Goal: Task Accomplishment & Management: Manage account settings

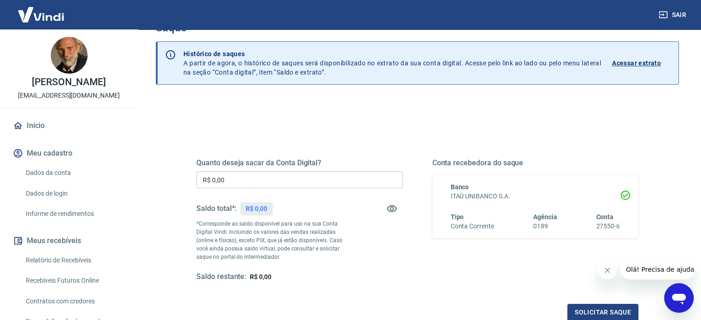
scroll to position [31, 0]
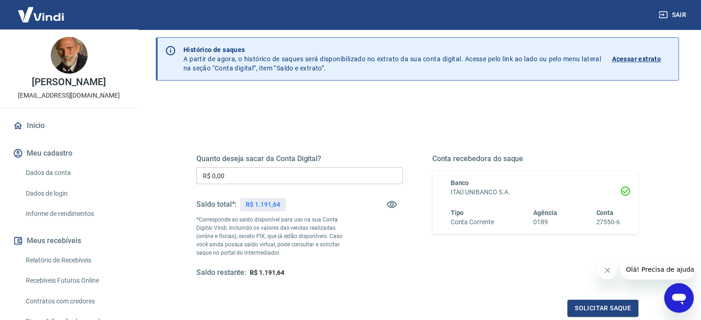
click at [227, 176] on input "R$ 0,00" at bounding box center [299, 175] width 206 height 17
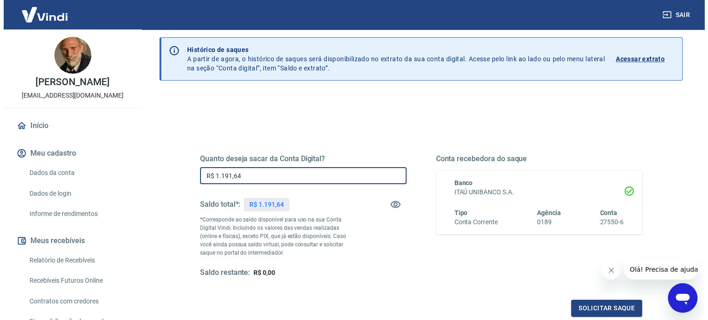
scroll to position [135, 0]
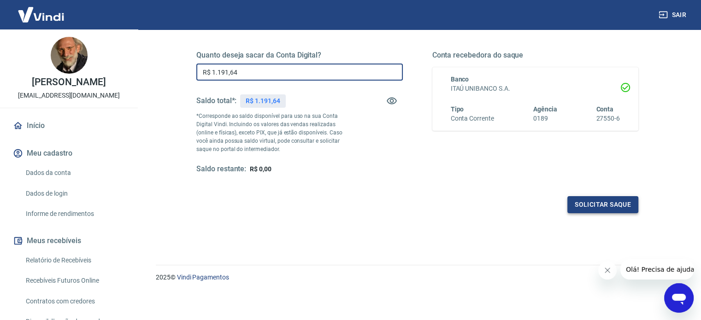
type input "R$ 1.191,64"
click at [612, 205] on button "Solicitar saque" at bounding box center [602, 204] width 71 height 17
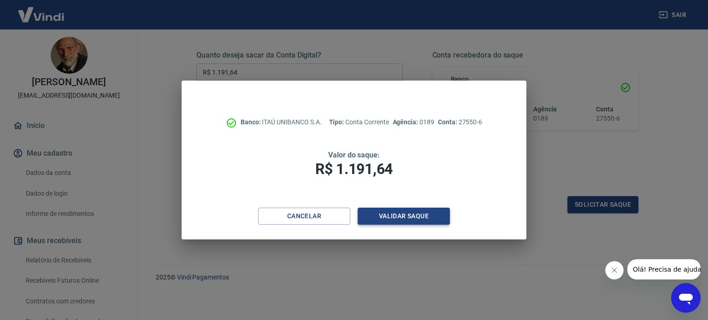
click at [382, 215] on button "Validar saque" at bounding box center [404, 216] width 92 height 17
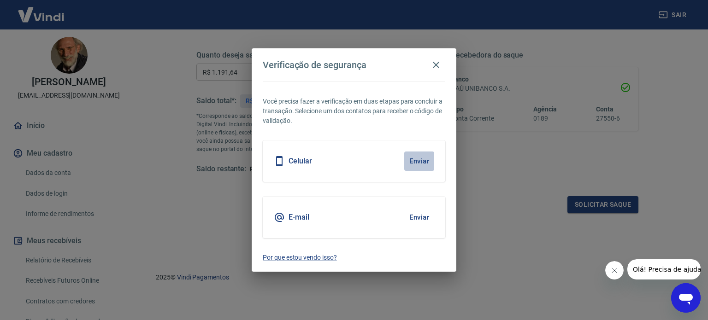
click at [414, 164] on button "Enviar" at bounding box center [419, 161] width 30 height 19
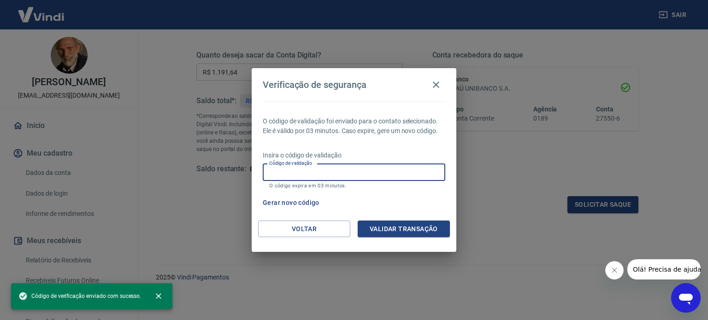
click at [292, 166] on div "Código de validação Código de validação O código expira em 03 minutos." at bounding box center [354, 176] width 182 height 25
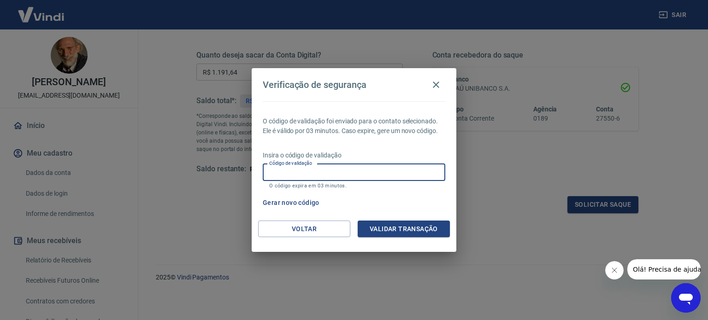
paste input "460625"
type input "460625"
click at [434, 231] on button "Validar transação" at bounding box center [404, 229] width 92 height 17
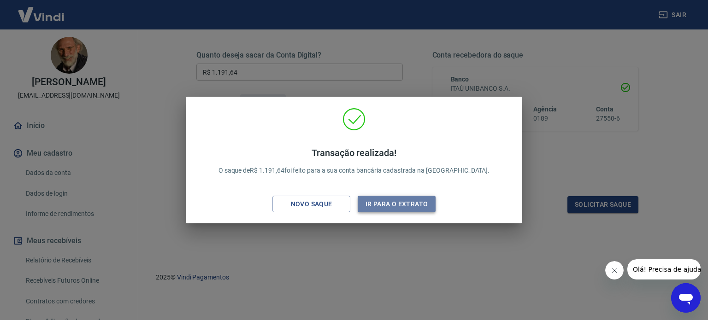
click at [380, 202] on button "Ir para o extrato" at bounding box center [397, 204] width 78 height 17
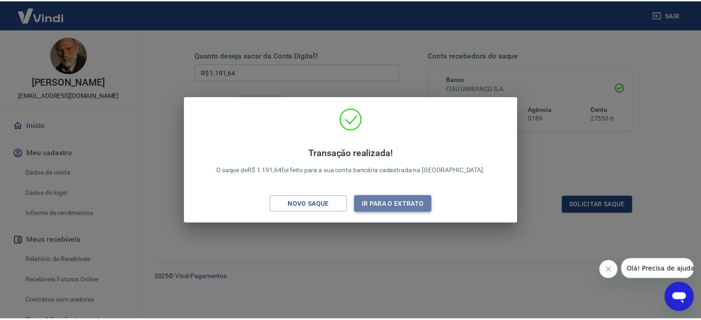
scroll to position [135, 0]
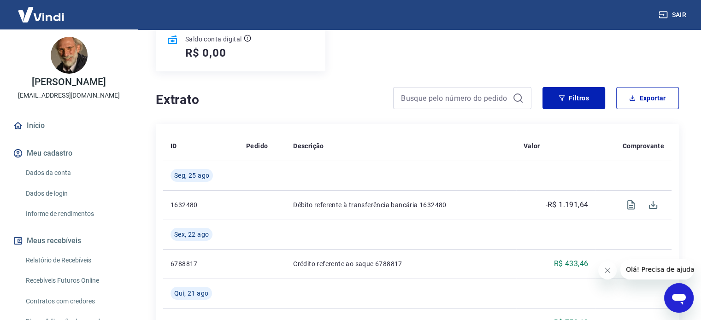
scroll to position [134, 0]
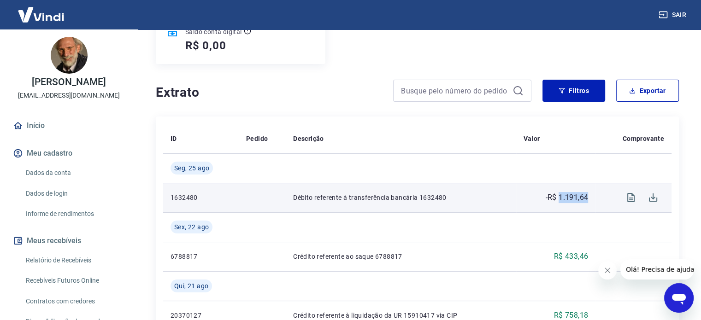
drag, startPoint x: 559, startPoint y: 198, endPoint x: 595, endPoint y: 196, distance: 36.0
click at [595, 196] on tr "1632480 Débito referente à transferência bancária 1632480 -R$ 1.191,64" at bounding box center [417, 197] width 508 height 29
copy tr "1.191,64"
drag, startPoint x: 194, startPoint y: 193, endPoint x: 181, endPoint y: 196, distance: 13.7
click at [181, 196] on td "1632480" at bounding box center [201, 197] width 76 height 29
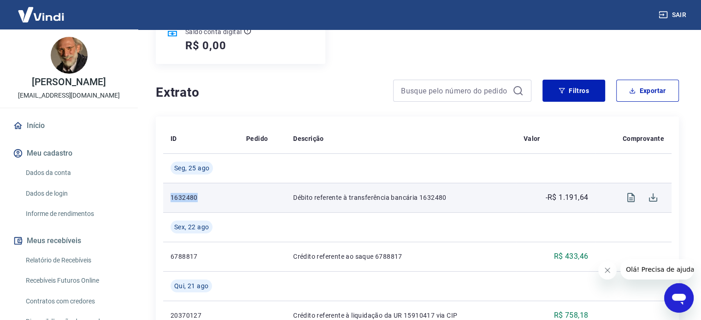
drag, startPoint x: 200, startPoint y: 198, endPoint x: 164, endPoint y: 198, distance: 35.0
click at [164, 198] on td "1632480" at bounding box center [201, 197] width 76 height 29
copy p "1632480"
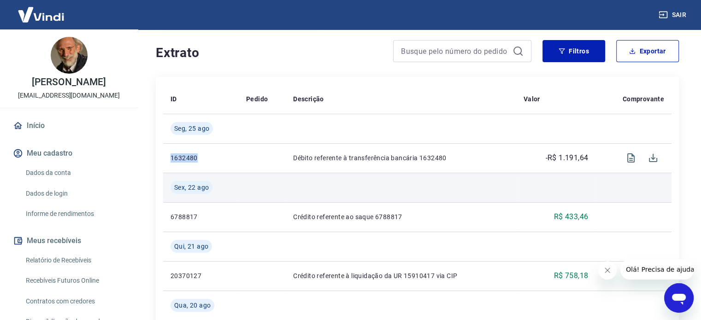
scroll to position [176, 0]
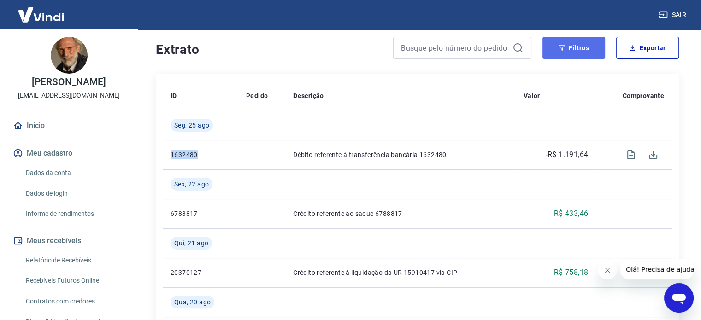
click at [588, 51] on button "Filtros" at bounding box center [573, 48] width 63 height 22
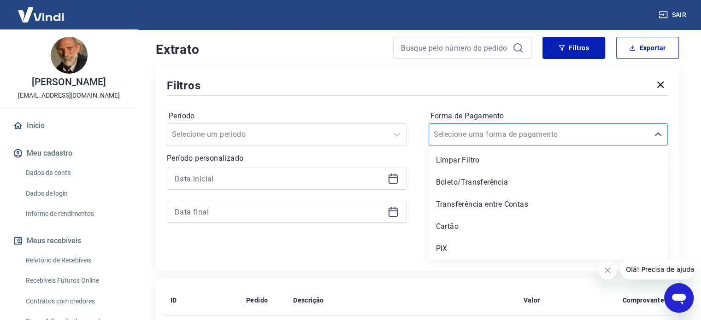
click at [499, 130] on input "Forma de Pagamento" at bounding box center [480, 134] width 93 height 11
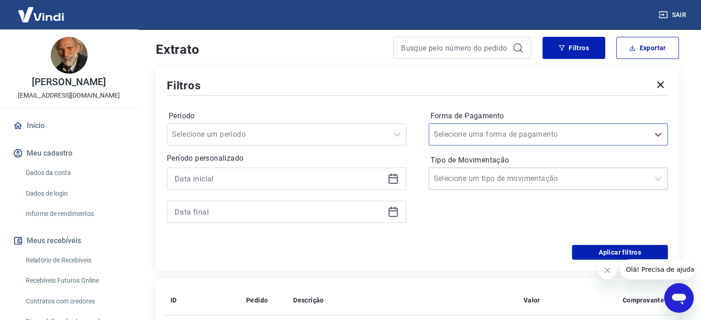
click at [467, 168] on div "Selecione um tipo de movimentação" at bounding box center [549, 179] width 240 height 22
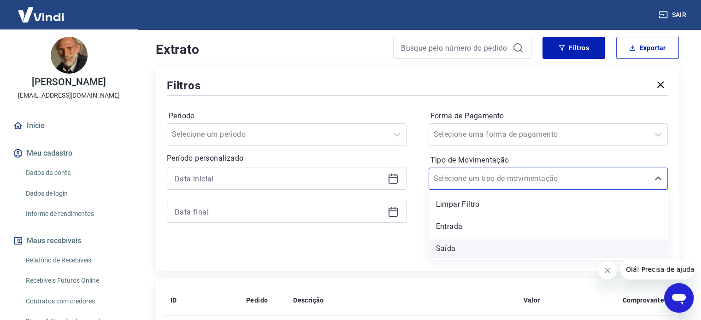
click at [447, 245] on div "Saída" at bounding box center [549, 249] width 240 height 18
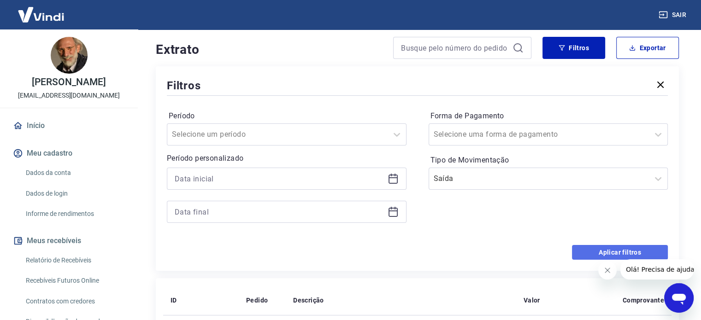
click at [602, 257] on button "Aplicar filtros" at bounding box center [620, 252] width 96 height 15
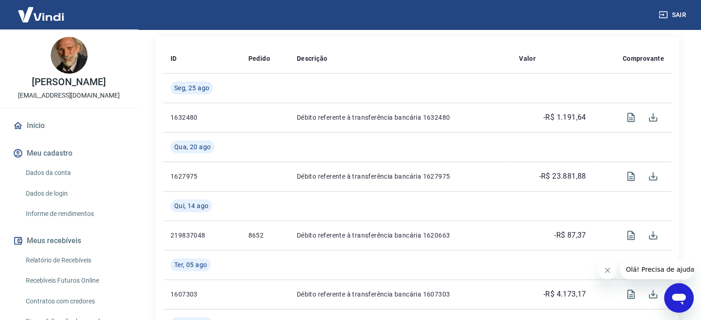
scroll to position [215, 0]
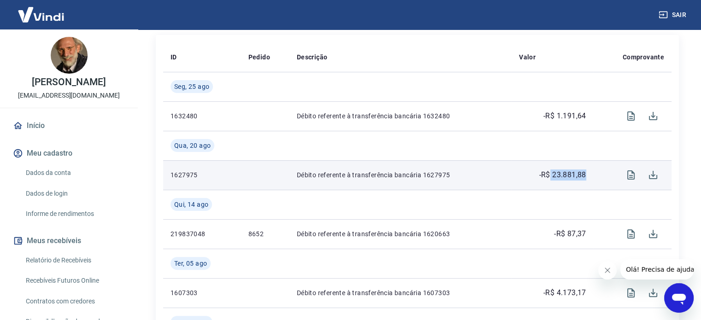
drag, startPoint x: 587, startPoint y: 176, endPoint x: 548, endPoint y: 176, distance: 38.7
click at [548, 176] on td "-R$ 23.881,88" at bounding box center [552, 174] width 82 height 29
copy p "23.881,88"
drag, startPoint x: 202, startPoint y: 176, endPoint x: 170, endPoint y: 176, distance: 31.3
click at [170, 176] on p "1627975" at bounding box center [201, 174] width 63 height 9
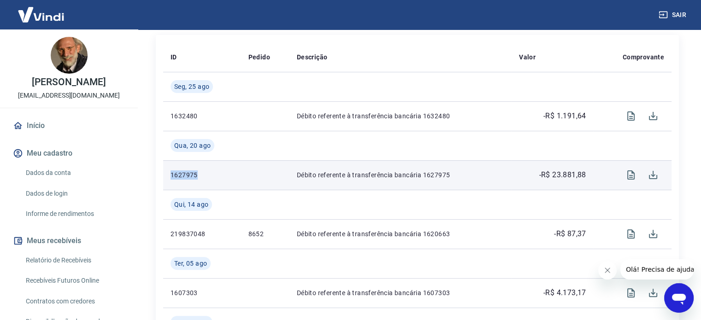
copy p "1627975"
